Goal: Transaction & Acquisition: Purchase product/service

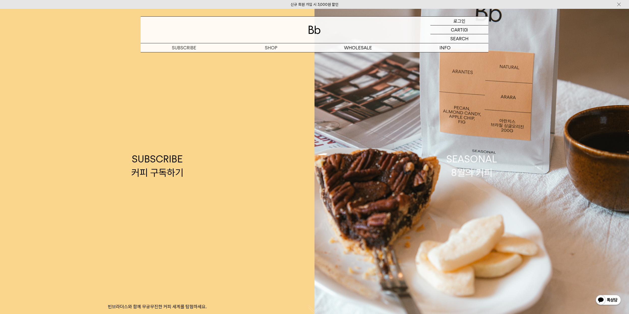
click at [460, 20] on p "로그인" at bounding box center [459, 21] width 12 height 9
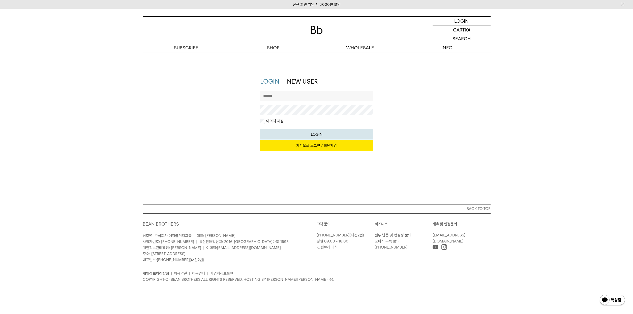
drag, startPoint x: 312, startPoint y: 146, endPoint x: 314, endPoint y: 144, distance: 2.7
click at [312, 146] on link "카카오로 로그인 / 회원가입" at bounding box center [316, 145] width 113 height 11
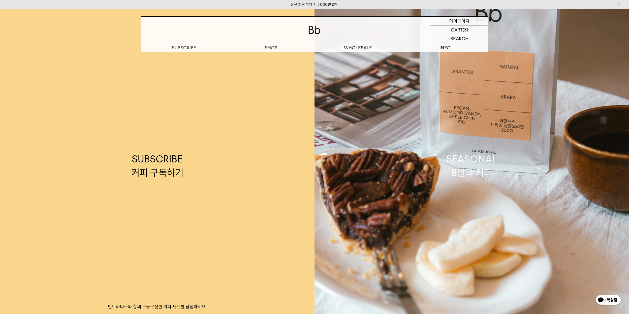
click at [463, 19] on p "마이페이지" at bounding box center [459, 21] width 20 height 9
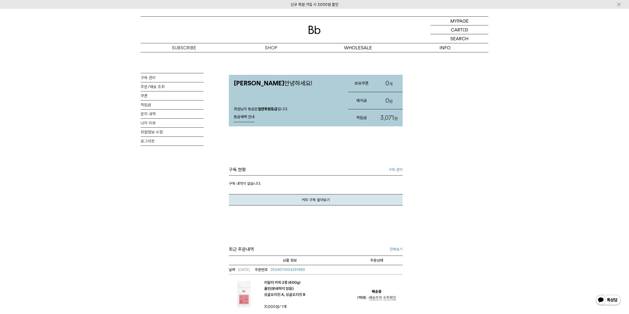
click at [395, 169] on link "구독 관리" at bounding box center [395, 170] width 14 height 6
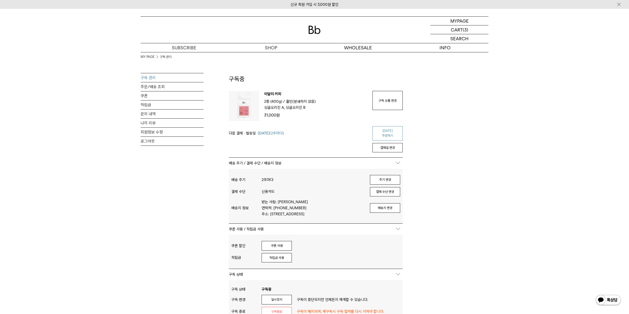
click at [387, 130] on link "[DATE] 주문하기" at bounding box center [387, 133] width 30 height 14
click at [460, 20] on p "마이페이지" at bounding box center [459, 21] width 20 height 9
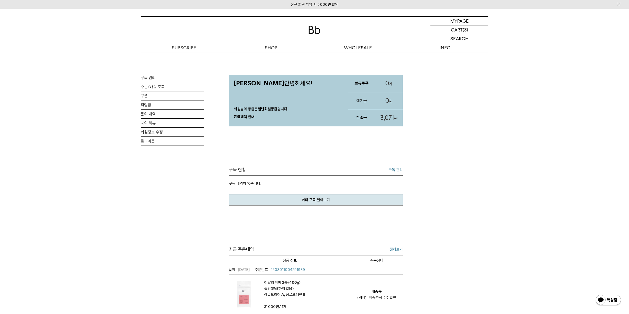
scroll to position [76, 0]
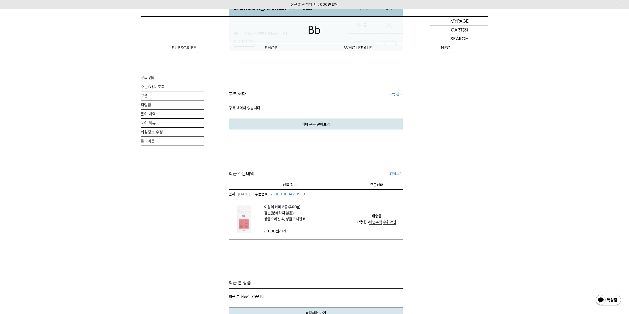
click at [377, 222] on span "배송추적" at bounding box center [375, 222] width 13 height 5
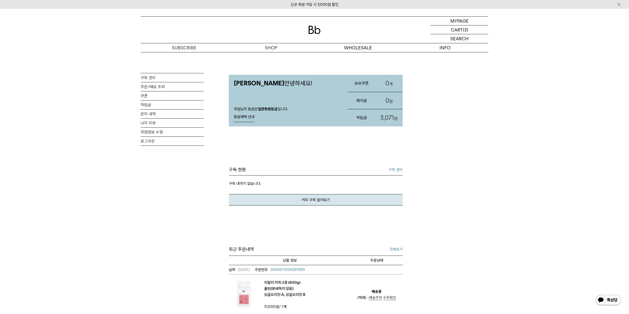
click at [111, 197] on div "MY PAGE 구독 관리 주문/배송 조회 쿠폰 적립금 문의 내역 나의 리뷰 회원정보 수정 로그아웃 홍은주님 안녕하세요! 회원님의 등급은 일반회…" at bounding box center [314, 223] width 629 height 342
click at [154, 114] on link "문의 내역" at bounding box center [172, 114] width 63 height 9
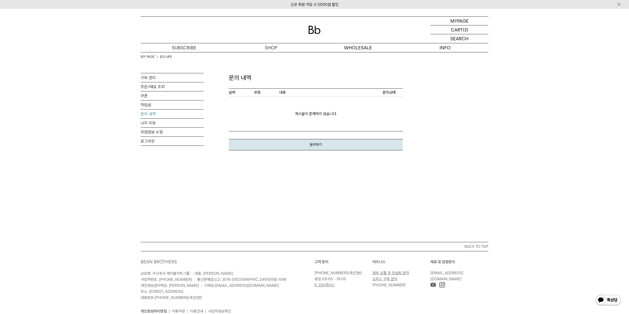
click at [317, 144] on strong "문의하기" at bounding box center [316, 145] width 12 height 4
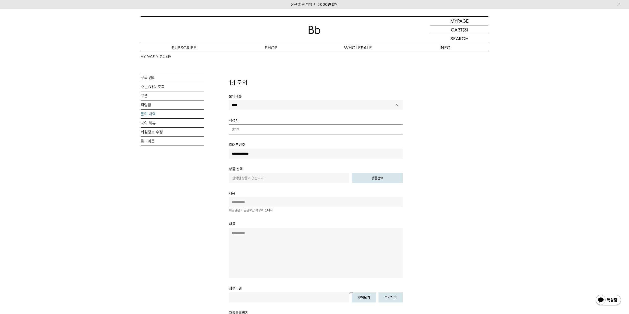
click at [372, 178] on link "상품선택" at bounding box center [377, 178] width 51 height 10
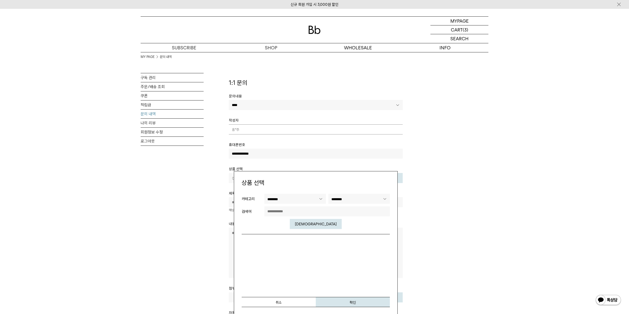
click at [297, 198] on select "******** ** ********" at bounding box center [294, 199] width 61 height 10
click at [361, 198] on select "********" at bounding box center [358, 199] width 61 height 10
click at [328, 194] on select "********" at bounding box center [358, 199] width 61 height 10
click at [481, 183] on div "MY PAGE 문의 내역 구독 관리 주문/배송 조회 쿠폰 적립금 문의 내역 나의 리뷰 회원정보 수정 로그아웃" at bounding box center [315, 232] width 348 height 360
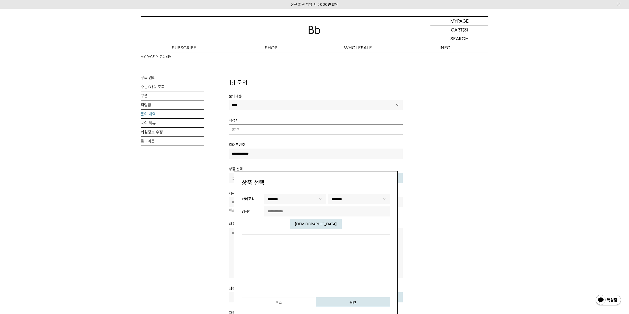
click at [189, 184] on div "MY PAGE 문의 내역 구독 관리 주문/배송 조회 쿠폰 적립금 문의 내역 나의 리뷰 회원정보 수정 로그아웃" at bounding box center [172, 132] width 63 height 118
click at [159, 172] on div "MY PAGE 문의 내역 구독 관리 주문/배송 조회 쿠폰 적립금 문의 내역 나의 리뷰 회원정보 수정 로그아웃" at bounding box center [172, 132] width 63 height 118
click at [279, 301] on strong "취소" at bounding box center [279, 302] width 6 height 4
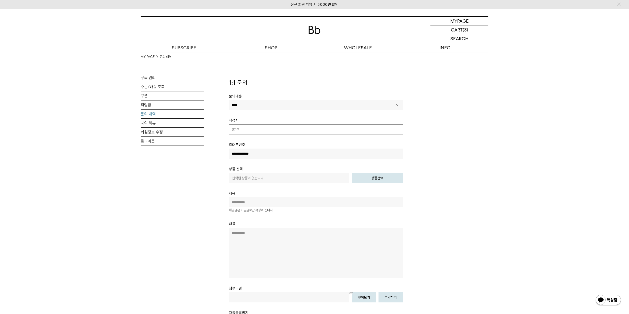
click at [238, 203] on input "text" at bounding box center [316, 202] width 174 height 10
type input "*"
type input "****"
click at [237, 241] on textarea at bounding box center [316, 253] width 174 height 50
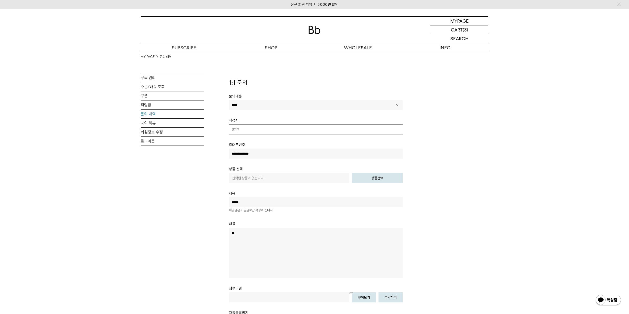
type textarea "*"
click at [151, 76] on link "구독 관리" at bounding box center [172, 77] width 63 height 9
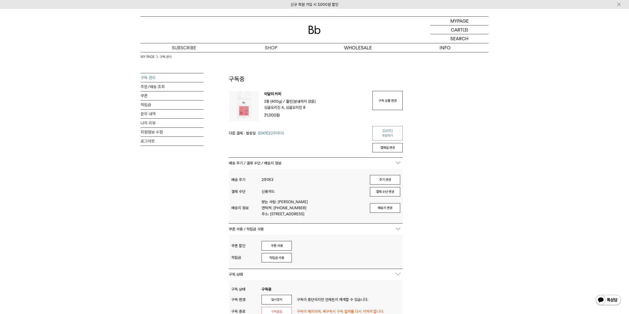
click at [389, 131] on link "[DATE] 주문하기" at bounding box center [387, 133] width 30 height 14
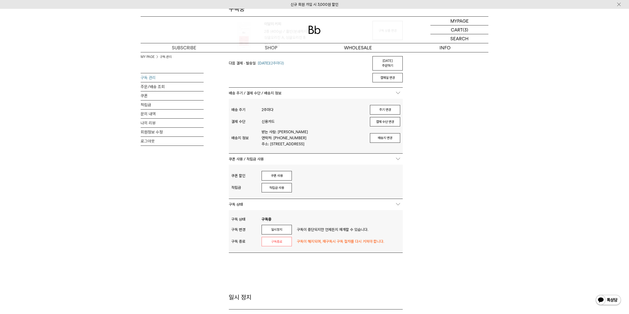
scroll to position [126, 0]
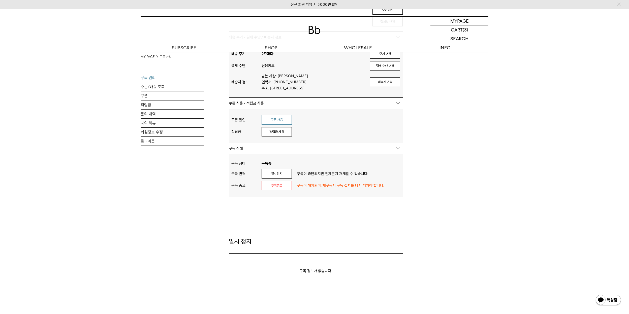
click at [277, 122] on button "쿠폰 사용" at bounding box center [276, 120] width 30 height 10
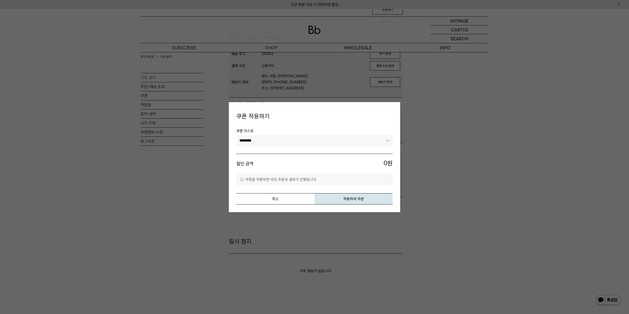
click at [268, 140] on select "********" at bounding box center [314, 140] width 156 height 11
click at [481, 156] on div at bounding box center [314, 157] width 629 height 314
click at [123, 221] on div at bounding box center [314, 157] width 629 height 314
click at [275, 199] on button "취소" at bounding box center [275, 198] width 78 height 11
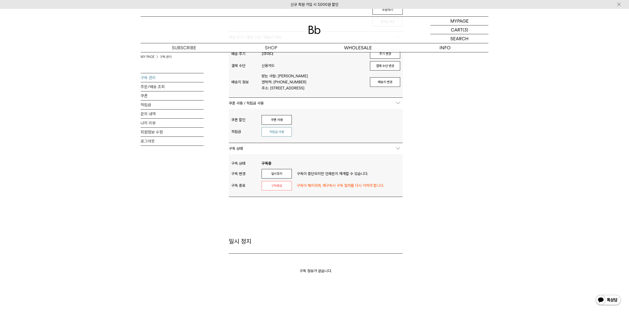
click at [273, 132] on button "적립금 사용" at bounding box center [276, 132] width 30 height 10
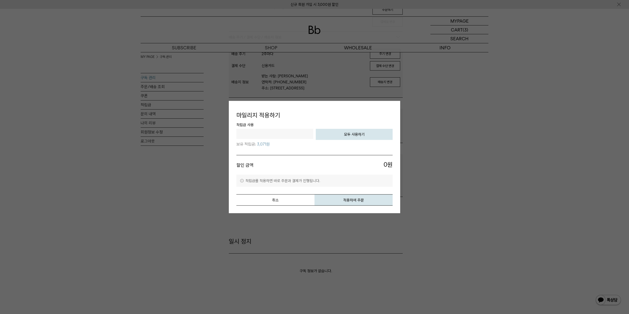
click at [450, 151] on div at bounding box center [314, 157] width 629 height 314
click at [290, 200] on button "취소" at bounding box center [275, 199] width 78 height 11
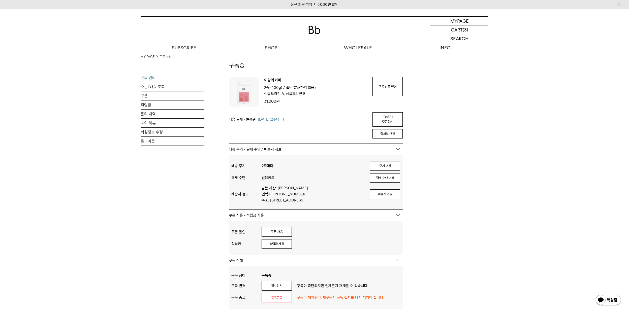
scroll to position [0, 0]
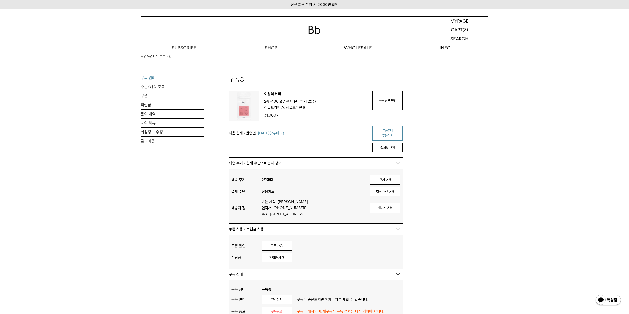
click at [387, 132] on link "[DATE] 주문하기" at bounding box center [387, 133] width 30 height 14
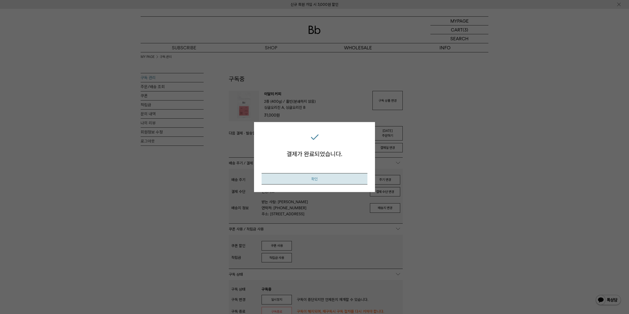
click at [314, 179] on button "확인" at bounding box center [314, 178] width 106 height 11
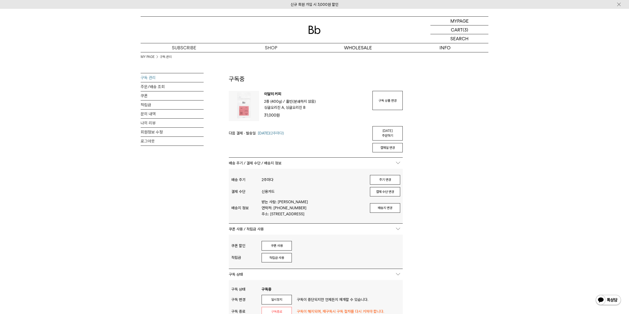
click at [147, 78] on link "구독 관리" at bounding box center [172, 77] width 63 height 9
click at [457, 20] on p "마이페이지" at bounding box center [459, 21] width 20 height 9
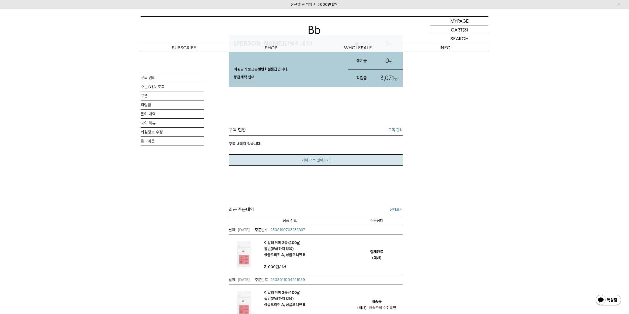
scroll to position [50, 0]
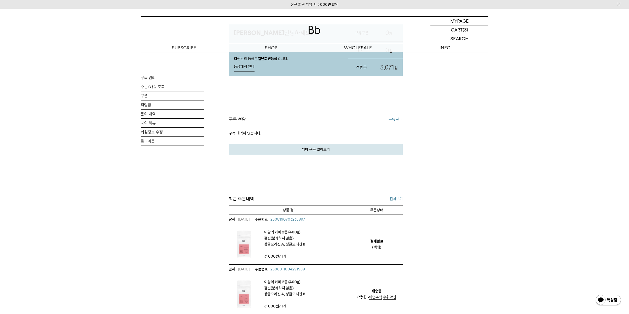
click at [393, 119] on link "구독 관리" at bounding box center [395, 119] width 14 height 6
